Goal: Check status

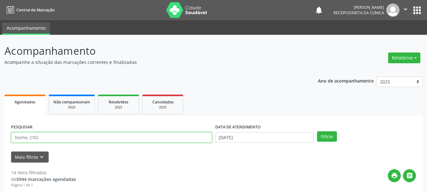
click at [41, 136] on input "text" at bounding box center [111, 137] width 201 height 11
type input "705400406773698"
click at [317, 131] on button "Filtrar" at bounding box center [327, 136] width 20 height 11
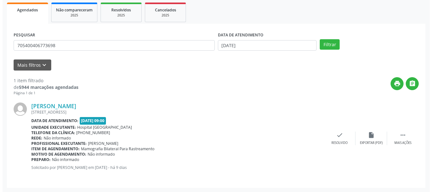
scroll to position [92, 0]
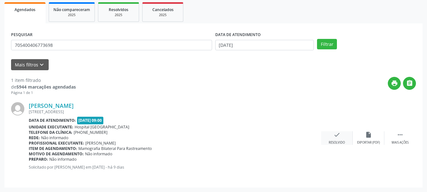
click at [331, 133] on div "check Resolvido" at bounding box center [337, 138] width 32 height 14
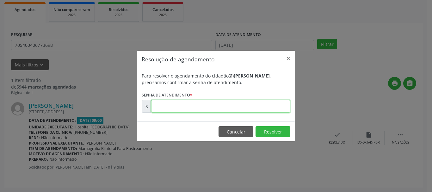
click at [198, 107] on input "text" at bounding box center [220, 106] width 139 height 13
type input "00175908"
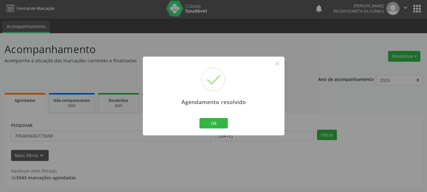
scroll to position [2, 0]
click at [216, 127] on button "Ok" at bounding box center [214, 123] width 28 height 11
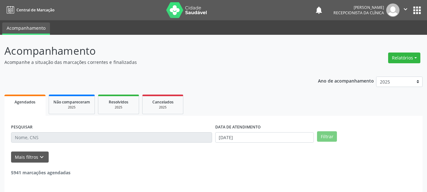
click at [47, 138] on input "text" at bounding box center [111, 137] width 201 height 11
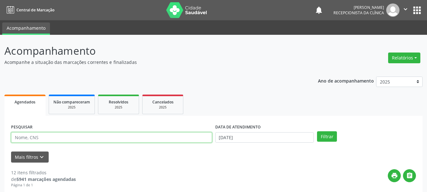
click at [51, 137] on input "text" at bounding box center [111, 137] width 201 height 11
type input "701002894583497"
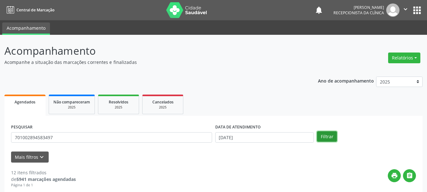
click at [328, 138] on button "Filtrar" at bounding box center [327, 136] width 20 height 11
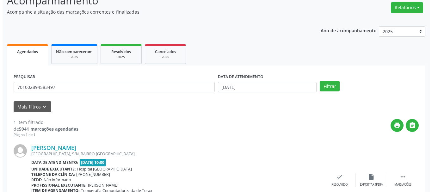
scroll to position [92, 0]
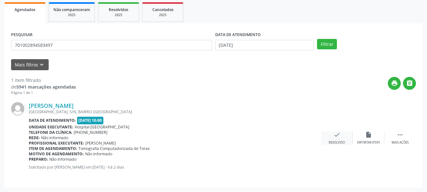
click at [334, 136] on icon "check" at bounding box center [337, 134] width 7 height 7
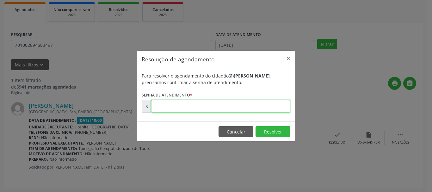
click at [189, 109] on input "text" at bounding box center [220, 106] width 139 height 13
type input "00177086"
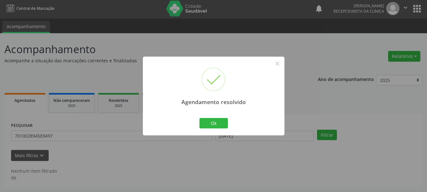
scroll to position [2, 0]
click at [219, 123] on button "Ok" at bounding box center [214, 123] width 28 height 11
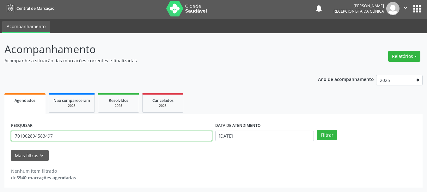
drag, startPoint x: 71, startPoint y: 133, endPoint x: 0, endPoint y: 154, distance: 74.5
click at [0, 154] on div "Acompanhamento Acompanhe a situação das marcações correntes e finalizadas Relat…" at bounding box center [213, 112] width 427 height 159
type input "702108736676896"
click at [317, 130] on button "Filtrar" at bounding box center [327, 135] width 20 height 11
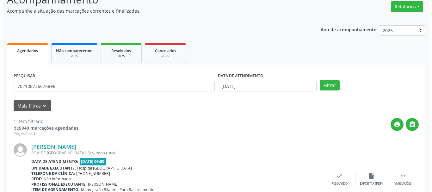
scroll to position [92, 0]
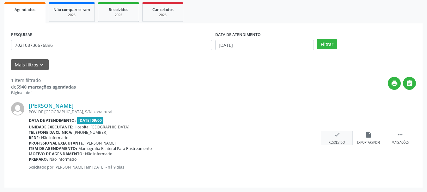
click at [331, 136] on div "check Resolvido" at bounding box center [337, 138] width 32 height 14
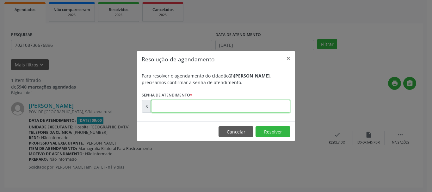
drag, startPoint x: 213, startPoint y: 109, endPoint x: 216, endPoint y: 109, distance: 3.8
click at [213, 109] on input "text" at bounding box center [220, 106] width 139 height 13
type input "00175950"
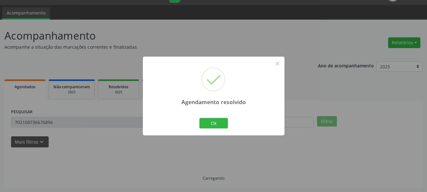
scroll to position [2, 0]
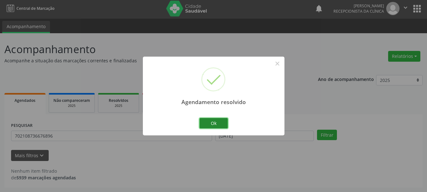
click at [212, 126] on button "Ok" at bounding box center [214, 123] width 28 height 11
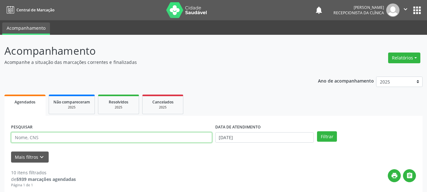
click at [50, 142] on input "text" at bounding box center [111, 137] width 201 height 11
type input "702108789555996"
click at [317, 131] on button "Filtrar" at bounding box center [327, 136] width 20 height 11
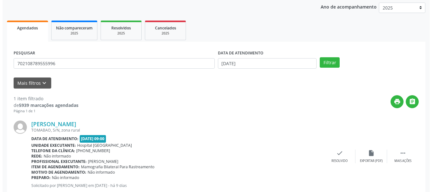
scroll to position [92, 0]
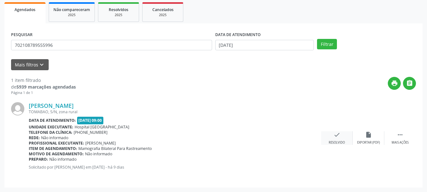
click at [332, 141] on div "Resolvido" at bounding box center [337, 142] width 16 height 4
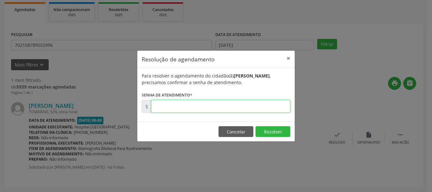
click at [275, 105] on input "text" at bounding box center [220, 106] width 139 height 13
type input "00175893"
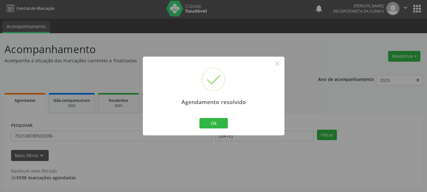
scroll to position [2, 0]
click at [221, 121] on button "Ok" at bounding box center [214, 123] width 28 height 11
